Goal: Use online tool/utility: Utilize a website feature to perform a specific function

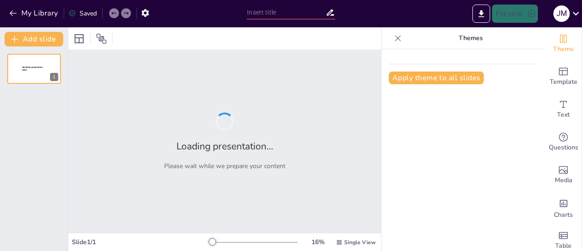
type input "Innovación Educativa: El Rol del Docente en el Aprendizaje Cognitivo y Social"
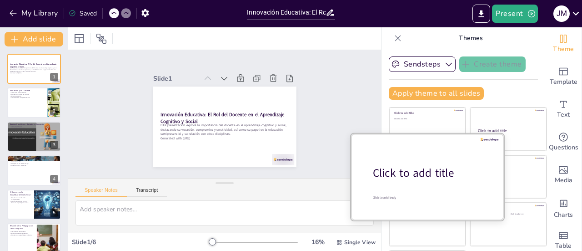
click at [406, 188] on div at bounding box center [427, 176] width 153 height 86
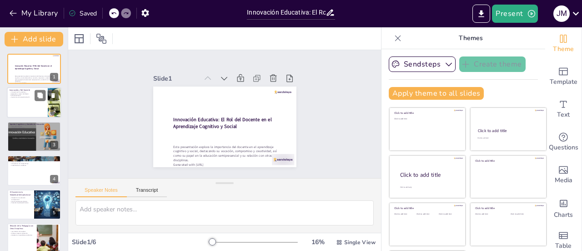
click at [21, 105] on div at bounding box center [34, 102] width 55 height 31
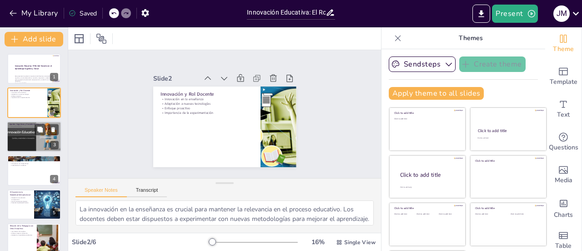
click at [21, 135] on div at bounding box center [33, 136] width 57 height 31
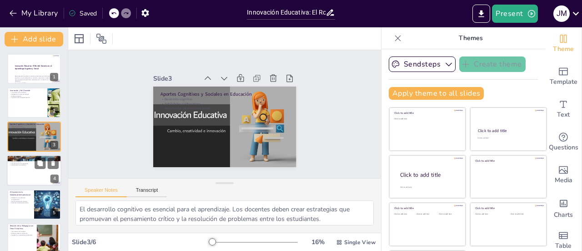
click at [26, 169] on div at bounding box center [34, 170] width 55 height 31
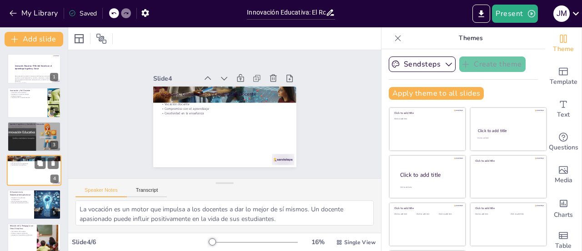
scroll to position [9, 0]
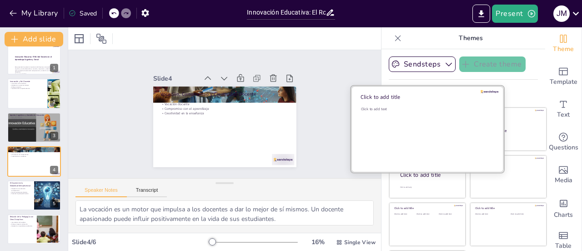
click at [404, 128] on div "Click to add text" at bounding box center [426, 134] width 130 height 56
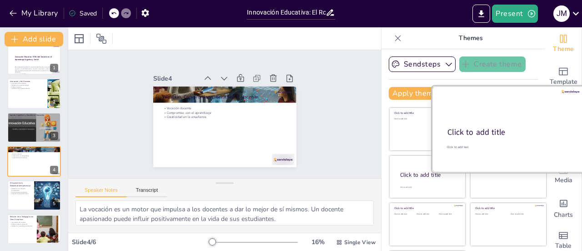
click at [506, 129] on div "Click to add title" at bounding box center [508, 132] width 121 height 11
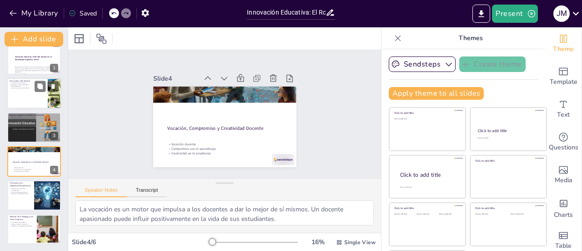
click at [33, 84] on p "Adaptación a nuevas tecnologías" at bounding box center [27, 85] width 35 height 2
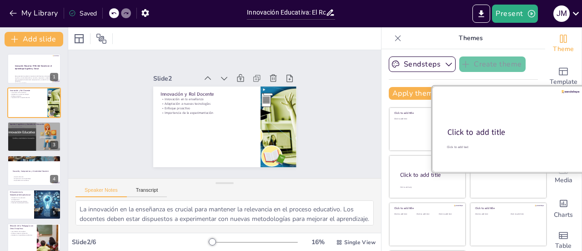
click at [503, 130] on div "Click to add title" at bounding box center [508, 132] width 121 height 11
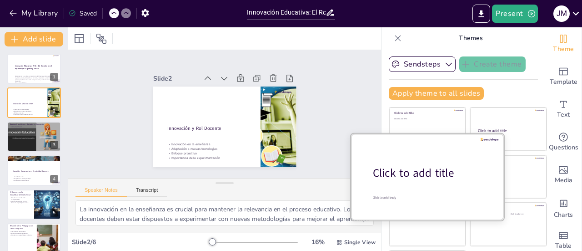
click at [399, 183] on div at bounding box center [427, 176] width 153 height 86
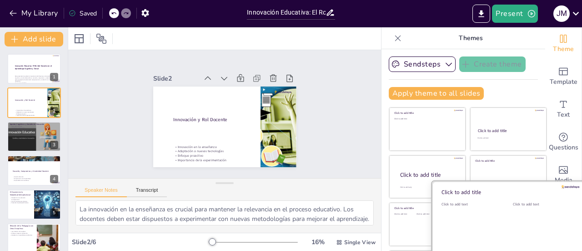
click at [513, 221] on div "Click to add text" at bounding box center [542, 230] width 58 height 56
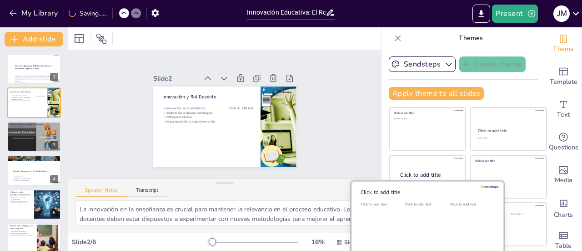
click at [387, 232] on div "Click to add text" at bounding box center [381, 230] width 41 height 56
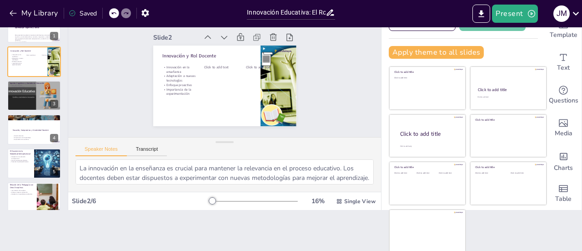
scroll to position [13, 0]
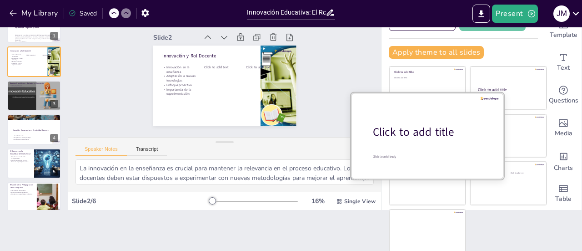
click at [424, 126] on div "Click to add title" at bounding box center [431, 131] width 116 height 15
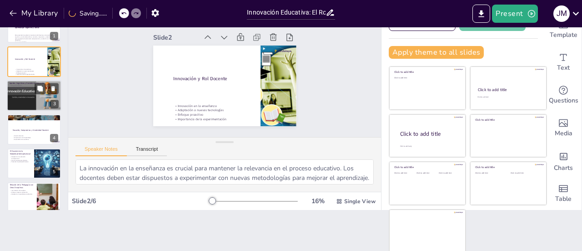
click at [31, 95] on div at bounding box center [33, 95] width 57 height 31
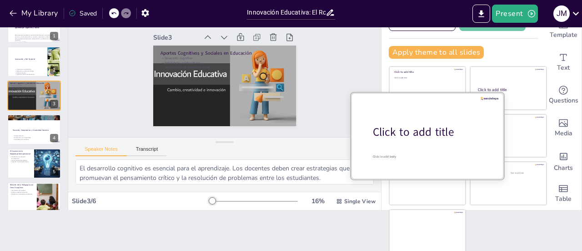
click at [393, 136] on div "Click to add title" at bounding box center [431, 131] width 116 height 15
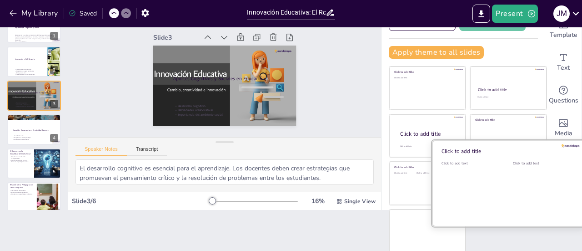
click at [488, 186] on div at bounding box center [508, 183] width 153 height 86
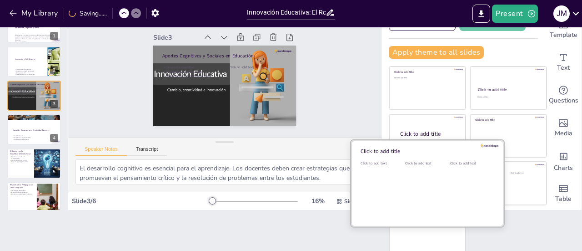
click at [405, 189] on div "Click to add text" at bounding box center [425, 189] width 41 height 56
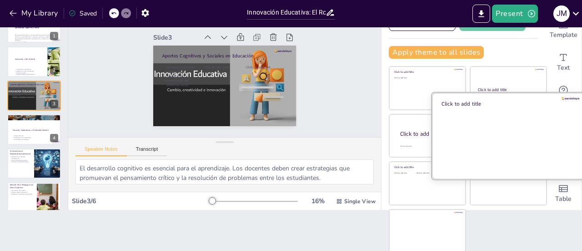
click at [485, 140] on div at bounding box center [508, 135] width 153 height 86
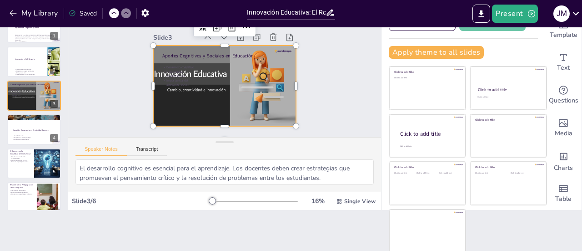
click at [198, 69] on div at bounding box center [218, 84] width 170 height 145
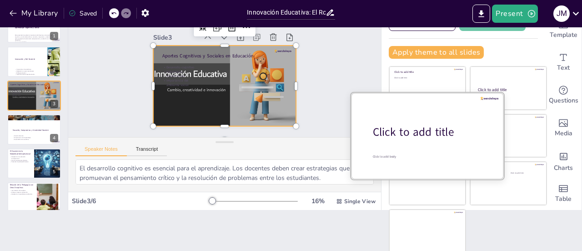
click at [417, 137] on div "Click to add title" at bounding box center [431, 131] width 116 height 15
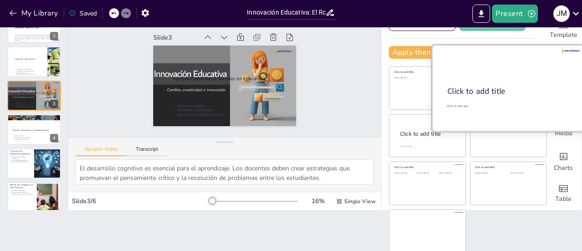
click at [495, 75] on div at bounding box center [508, 88] width 153 height 86
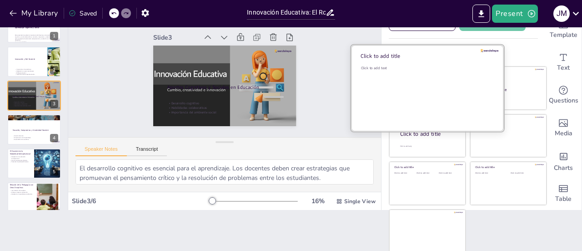
click at [390, 88] on div "Click to add text" at bounding box center [426, 94] width 130 height 56
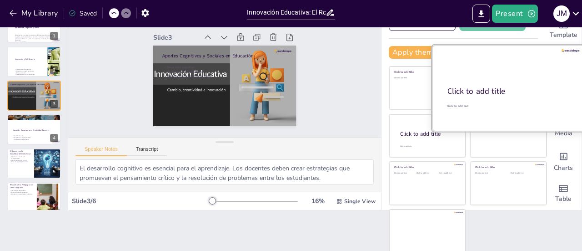
click at [500, 88] on div "Click to add title" at bounding box center [508, 91] width 121 height 11
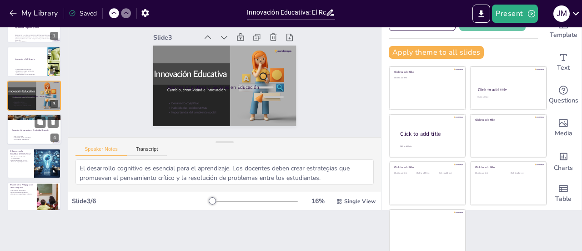
click at [25, 140] on p "Creatividad en la enseñanza" at bounding box center [33, 140] width 43 height 2
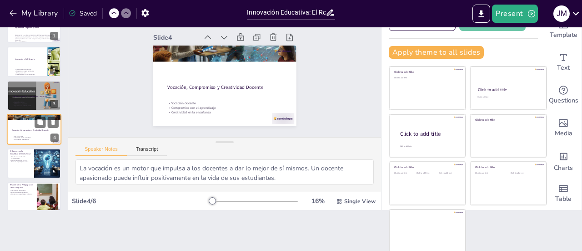
scroll to position [9, 0]
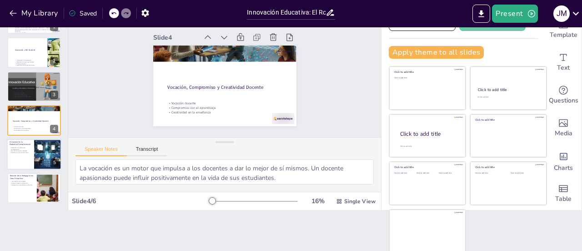
click at [28, 159] on div at bounding box center [34, 154] width 55 height 31
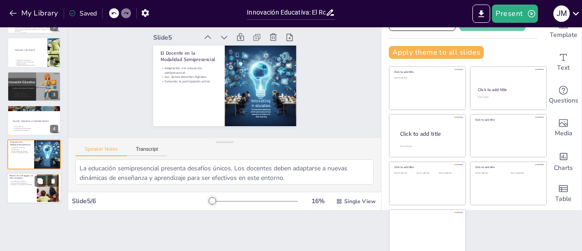
click at [28, 186] on div at bounding box center [34, 187] width 55 height 31
type textarea "La interrelación de la pedagogía con otras disciplinas enriquece el proceso edu…"
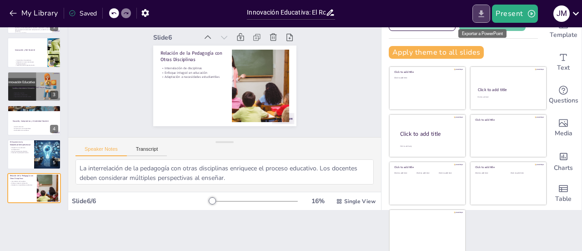
click at [486, 15] on icon "Export to PowerPoint" at bounding box center [482, 14] width 10 height 10
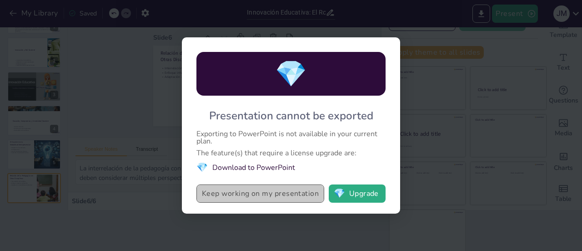
click at [250, 189] on button "Keep working on my presentation" at bounding box center [261, 193] width 128 height 18
